Goal: Task Accomplishment & Management: Manage account settings

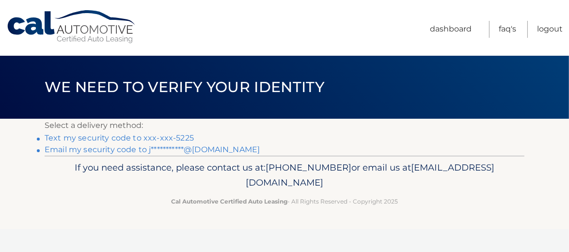
click at [130, 138] on link "Text my security code to xxx-xxx-5225" at bounding box center [119, 137] width 149 height 9
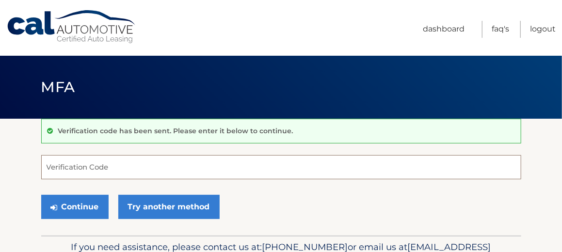
click at [138, 170] on input "Verification Code" at bounding box center [281, 167] width 480 height 24
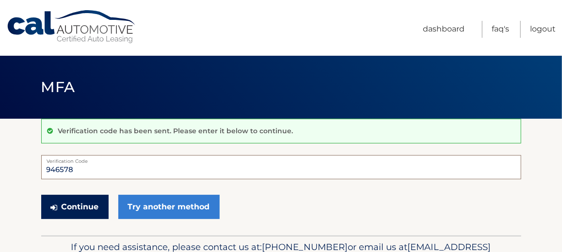
type input "946578"
click at [93, 206] on button "Continue" at bounding box center [74, 207] width 67 height 24
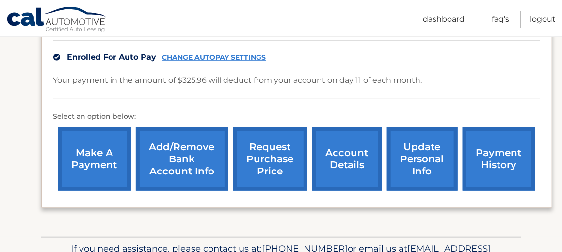
scroll to position [242, 0]
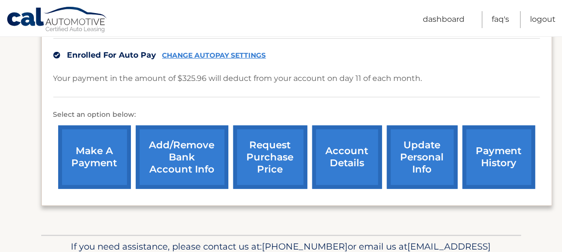
click at [266, 165] on link "request purchase price" at bounding box center [270, 158] width 74 height 64
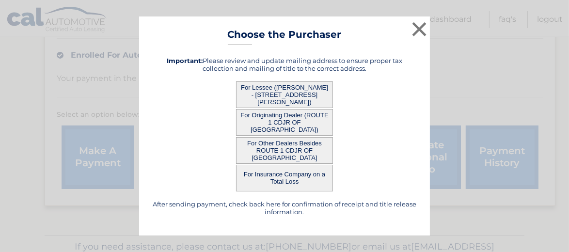
click at [268, 97] on button "For Lessee (JOSEPH DANIELSON - 457 CYNTHIA AVE, , PENNDEL, PA 19047)" at bounding box center [284, 94] width 97 height 27
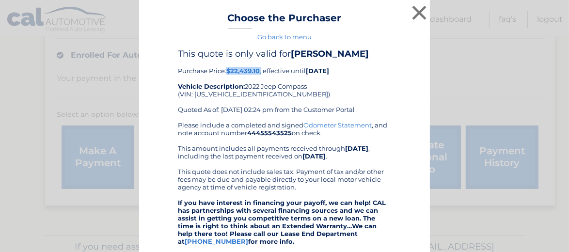
drag, startPoint x: 260, startPoint y: 71, endPoint x: 224, endPoint y: 68, distance: 36.0
click at [224, 68] on div "This quote is only valid for JOSEPH DANIELSON Purchase Price: $22,439.10 , effe…" at bounding box center [284, 84] width 213 height 73
drag, startPoint x: 224, startPoint y: 68, endPoint x: 231, endPoint y: 70, distance: 7.2
copy div "$22,439.10 ,"
click at [415, 13] on button "×" at bounding box center [419, 12] width 19 height 19
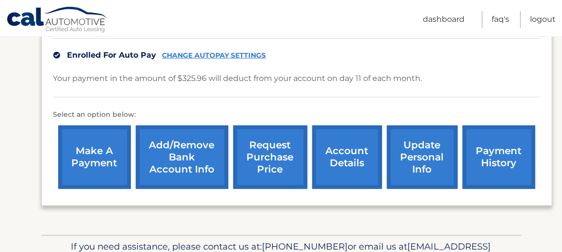
click at [492, 162] on link "payment history" at bounding box center [499, 158] width 73 height 64
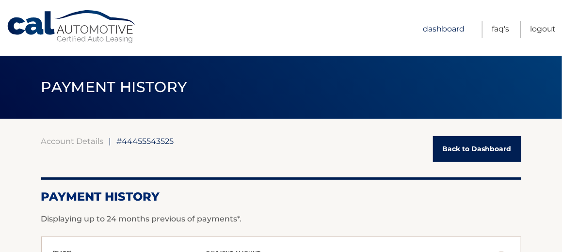
click at [454, 27] on link "Dashboard" at bounding box center [444, 29] width 42 height 17
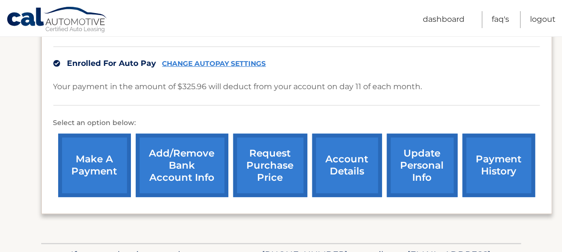
scroll to position [249, 0]
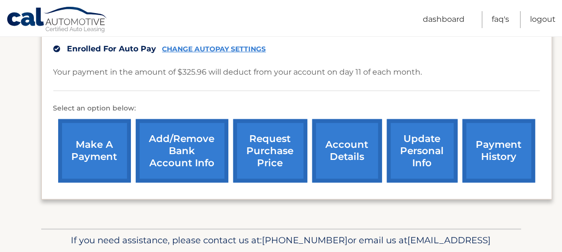
click at [344, 156] on link "account details" at bounding box center [347, 151] width 70 height 64
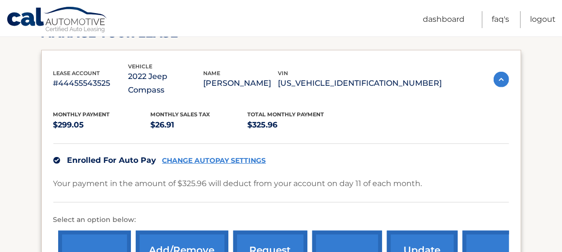
scroll to position [145, 0]
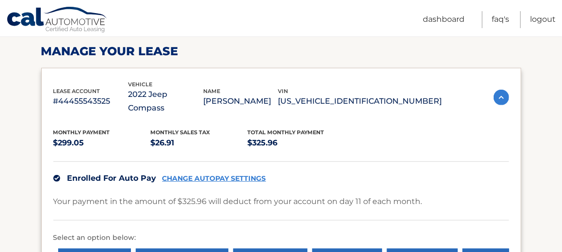
click at [96, 95] on p "#44455543525" at bounding box center [90, 102] width 75 height 14
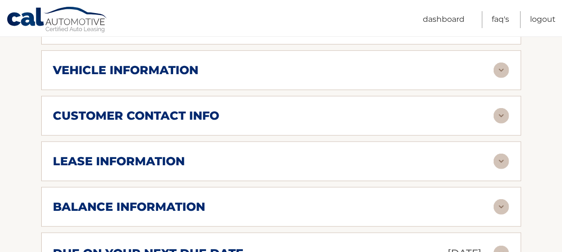
scroll to position [242, 0]
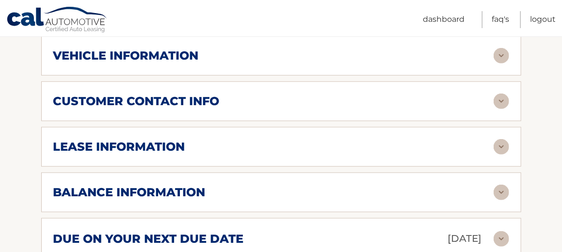
click at [165, 140] on h2 "lease information" at bounding box center [119, 147] width 132 height 15
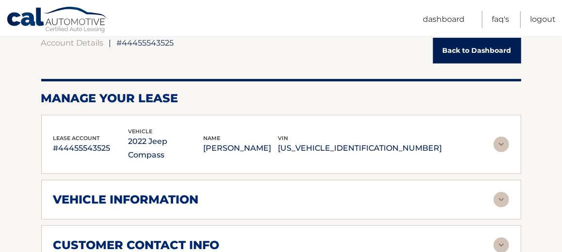
scroll to position [97, 0]
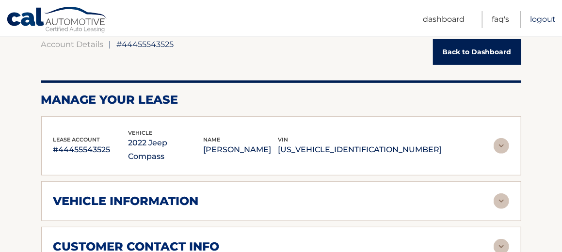
click at [540, 23] on link "Logout" at bounding box center [543, 19] width 26 height 17
